Goal: Information Seeking & Learning: Learn about a topic

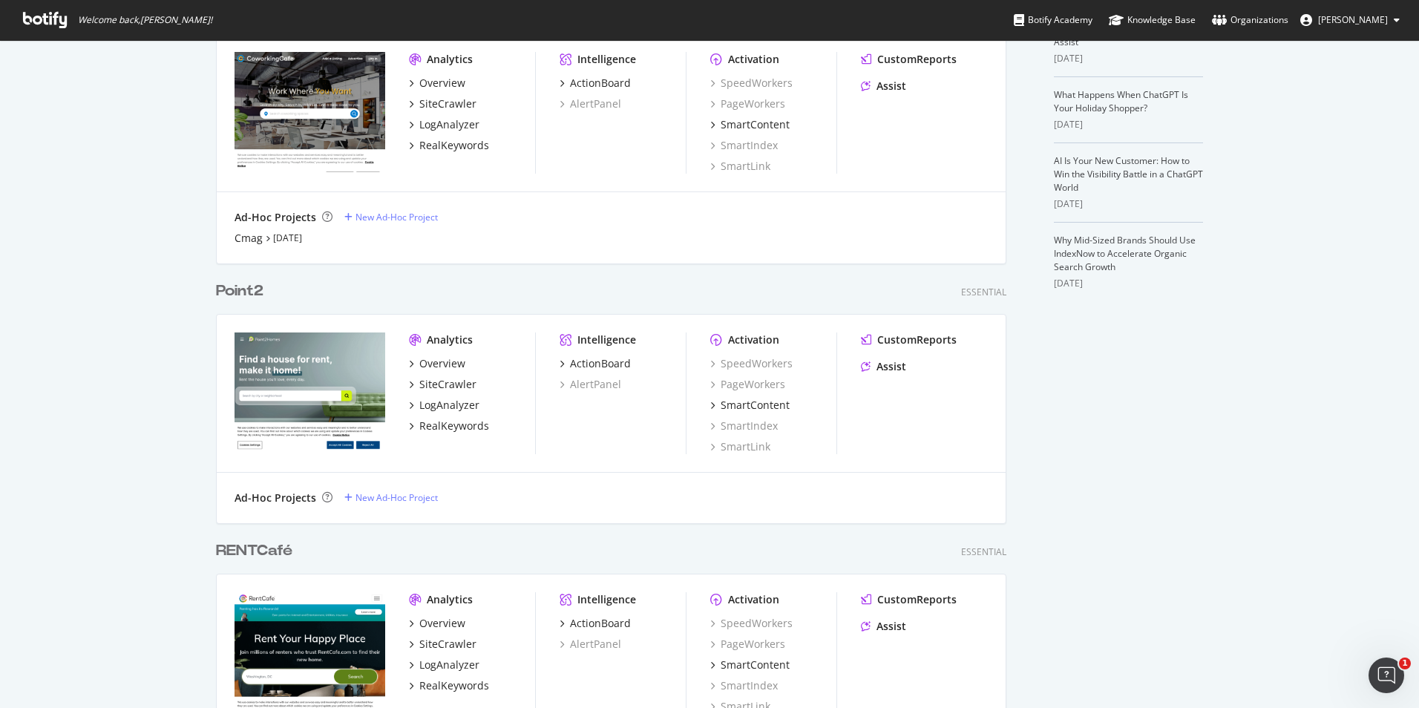
scroll to position [668, 0]
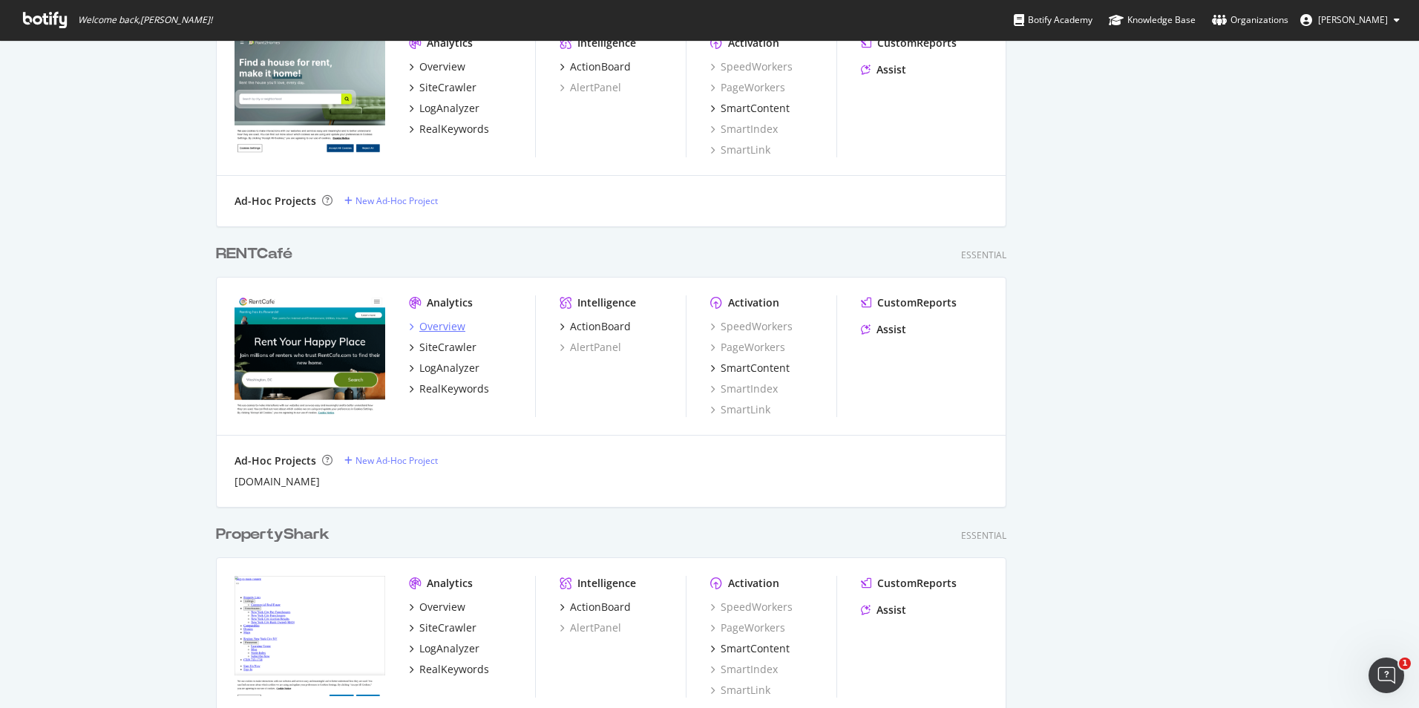
click at [442, 331] on div "Overview" at bounding box center [442, 326] width 46 height 15
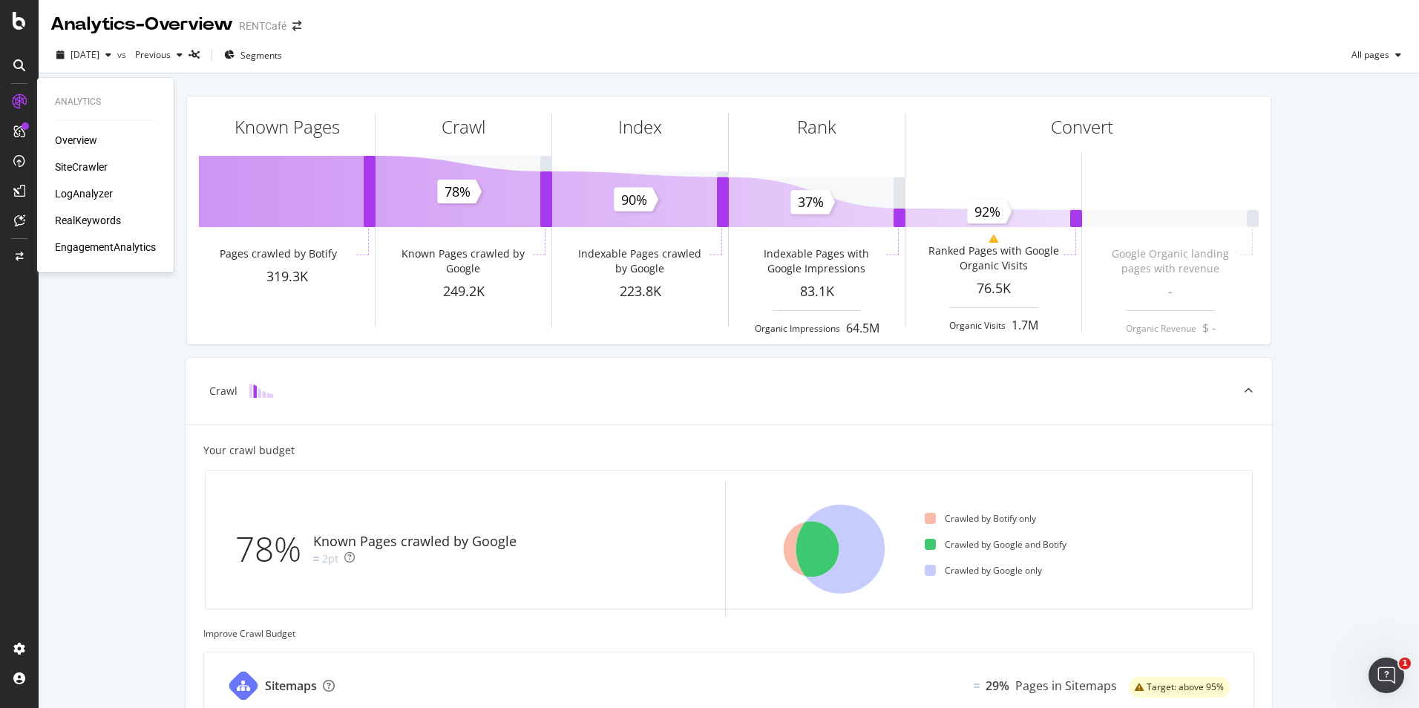
click at [96, 196] on div "LogAnalyzer" at bounding box center [84, 193] width 58 height 15
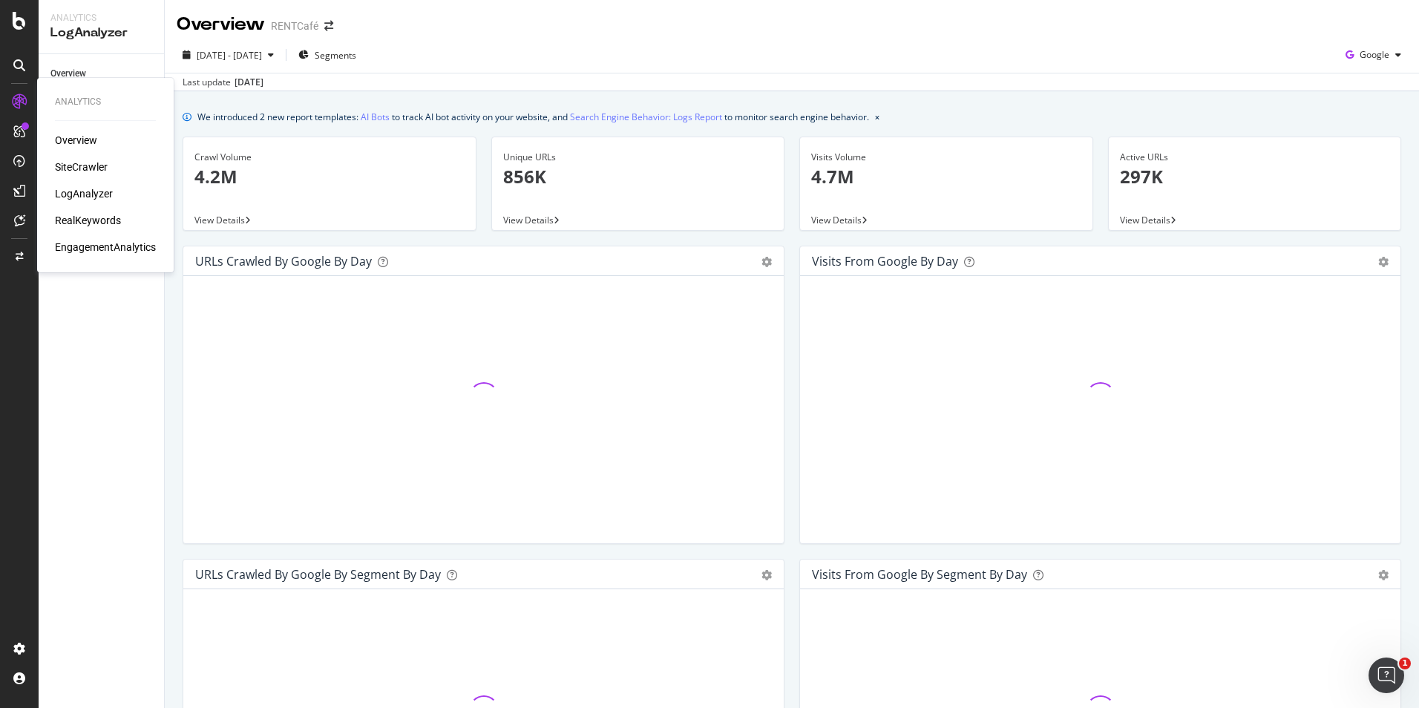
click at [91, 220] on div "RealKeywords" at bounding box center [88, 220] width 66 height 15
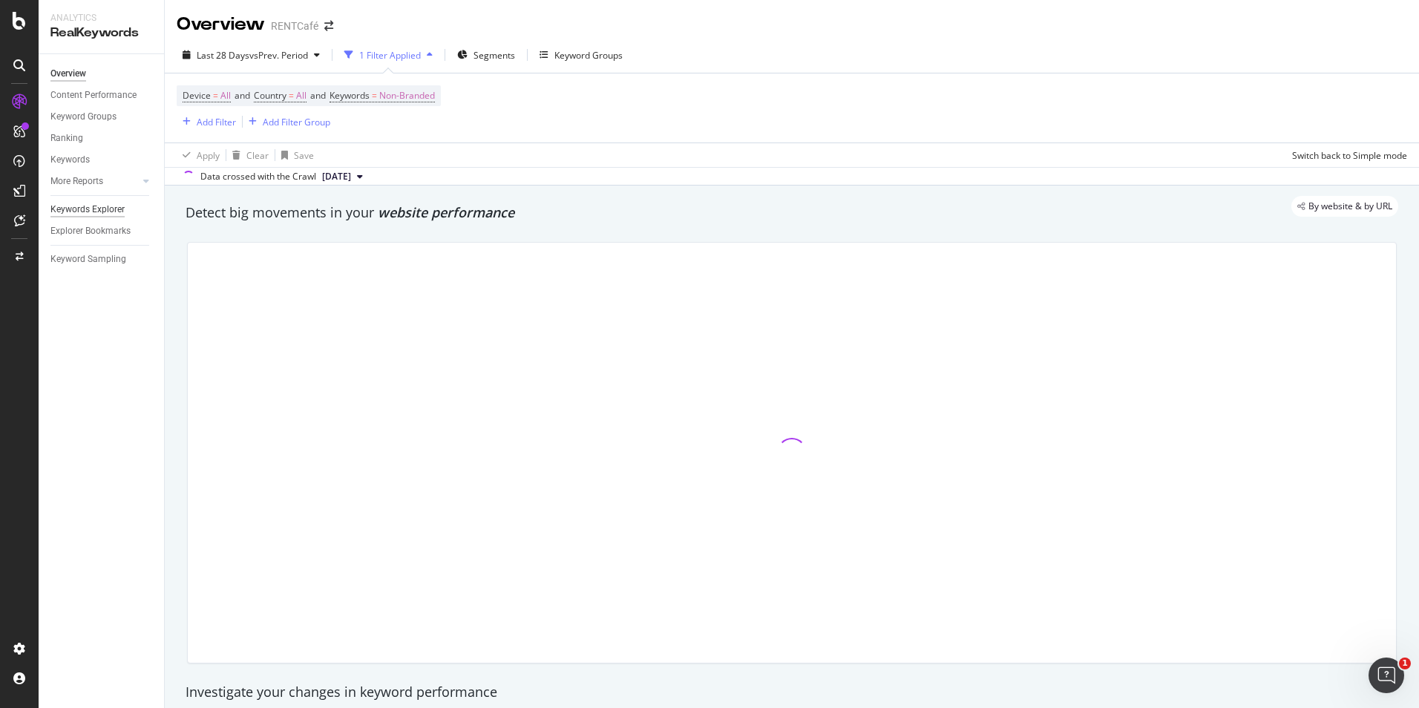
click at [86, 206] on div "Keywords Explorer" at bounding box center [87, 210] width 74 height 16
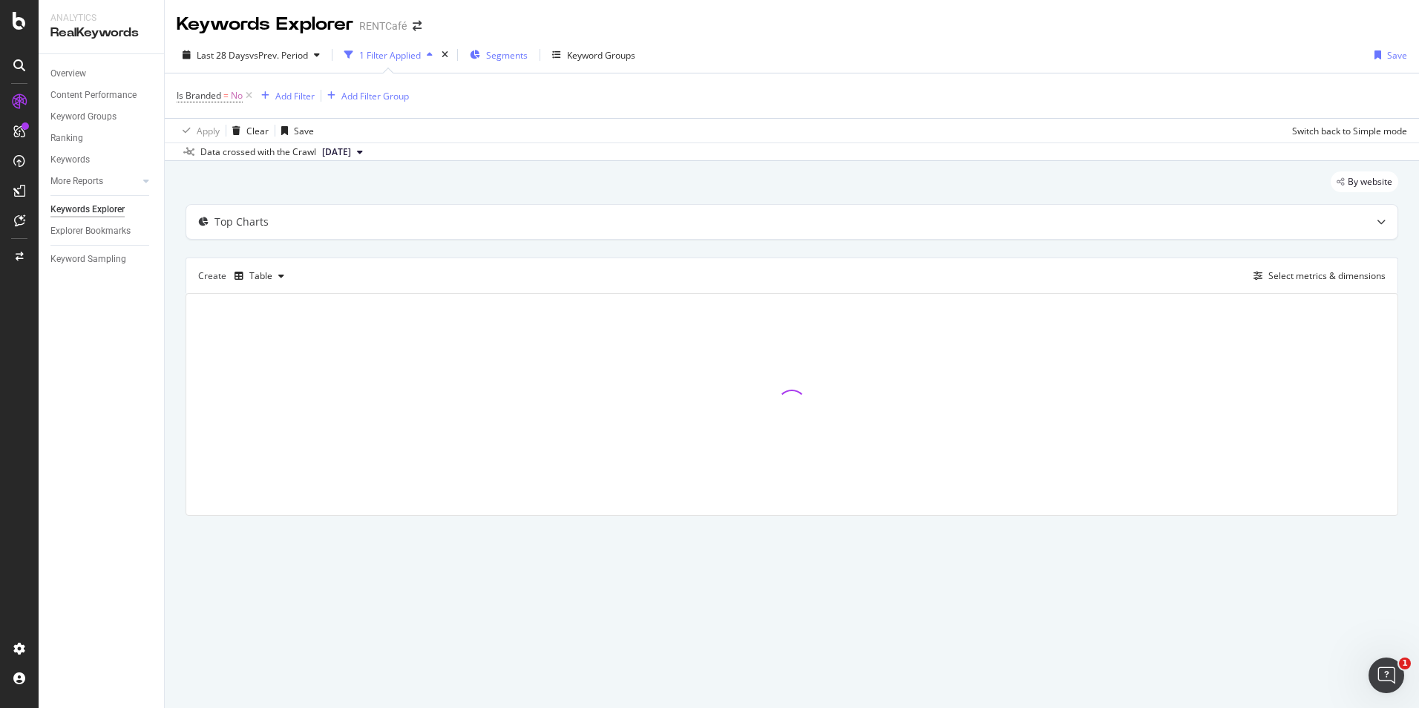
click at [513, 60] on span "Segments" at bounding box center [507, 55] width 42 height 13
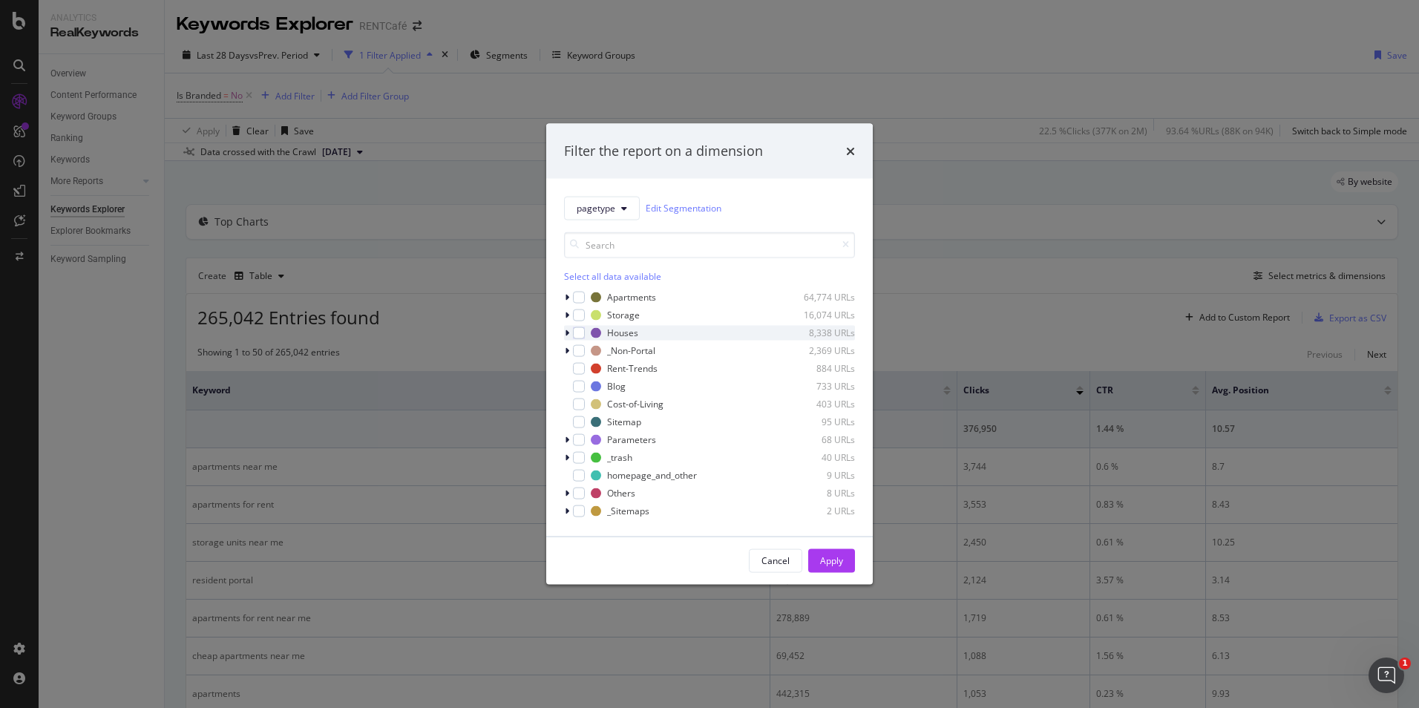
click at [566, 333] on icon "modal" at bounding box center [567, 332] width 4 height 9
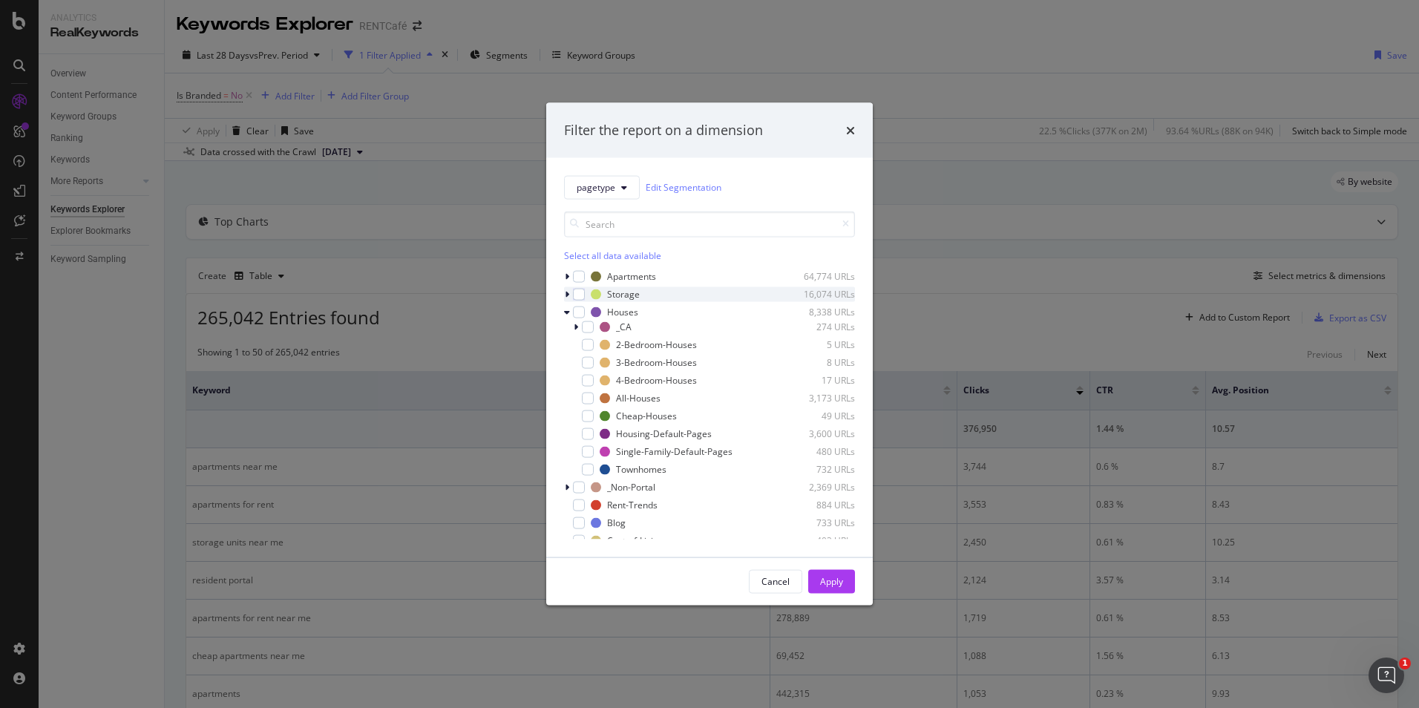
click at [569, 314] on icon "modal" at bounding box center [567, 311] width 6 height 9
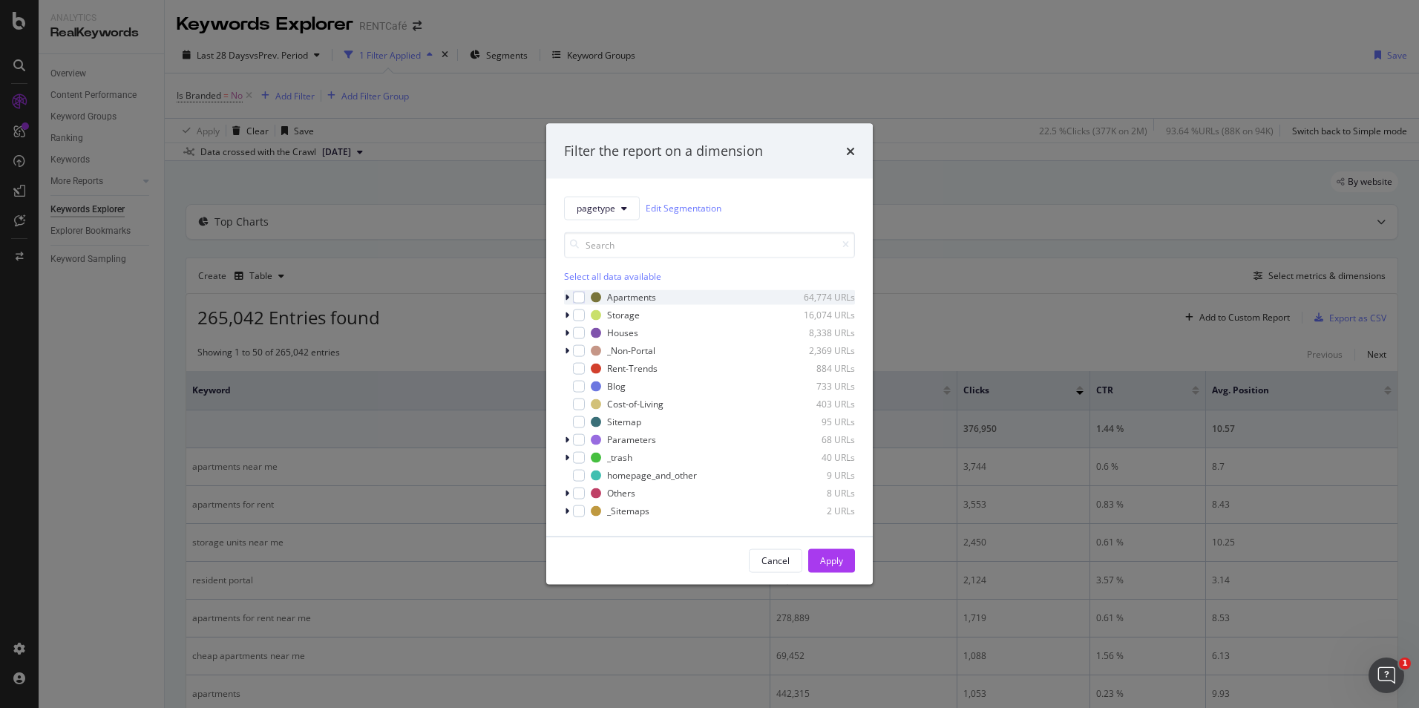
click at [568, 295] on icon "modal" at bounding box center [567, 296] width 4 height 9
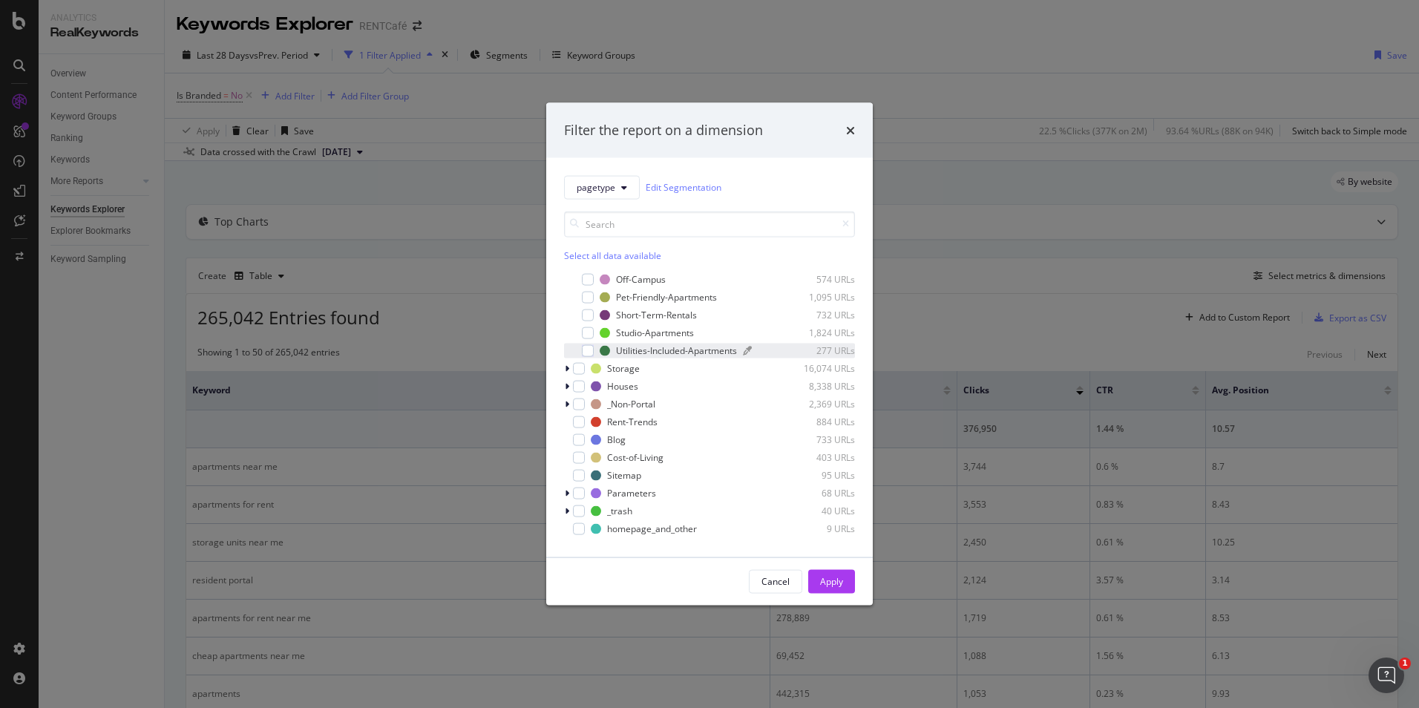
scroll to position [330, 0]
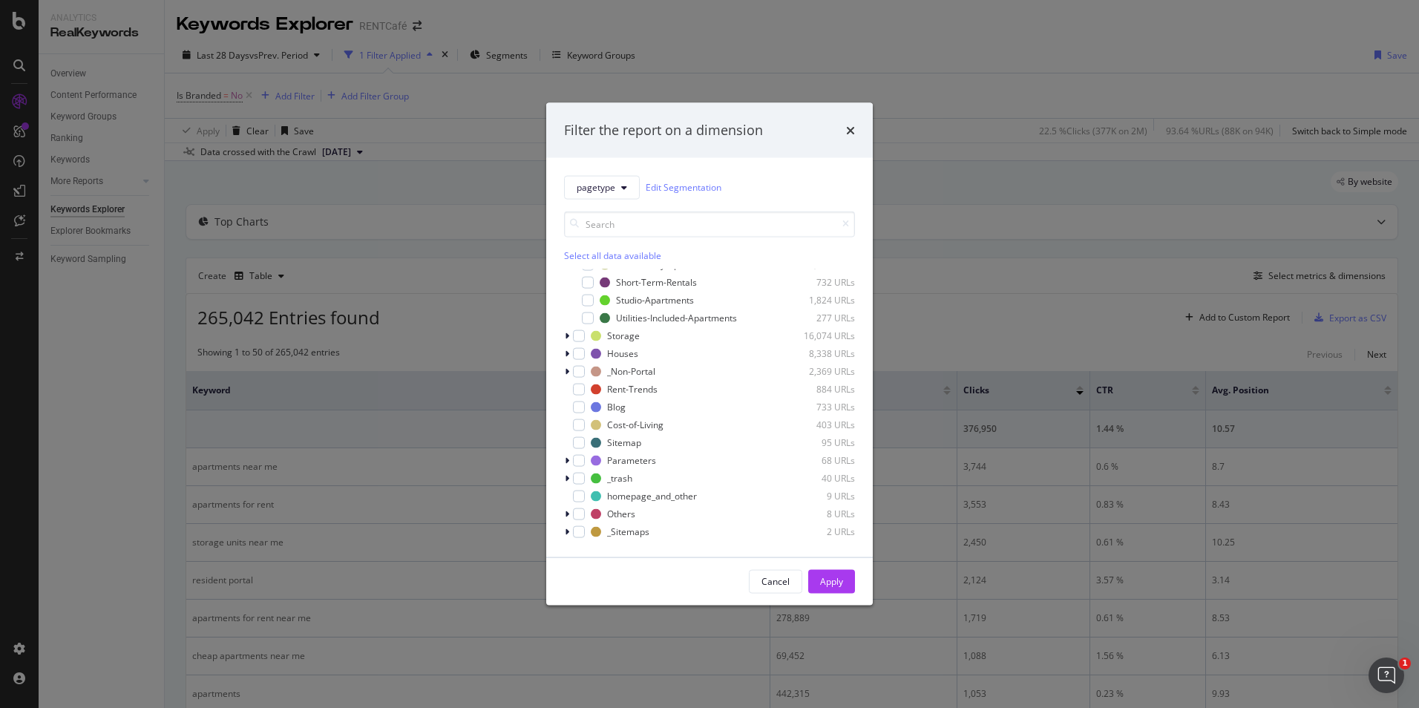
click at [563, 333] on div "pagetype Edit Segmentation Select all data available Apartments 64,774 URLs _CA…" at bounding box center [709, 356] width 327 height 399
click at [569, 336] on icon "modal" at bounding box center [567, 335] width 4 height 9
click at [849, 129] on icon "times" at bounding box center [850, 130] width 9 height 12
